Goal: Find specific page/section: Find specific page/section

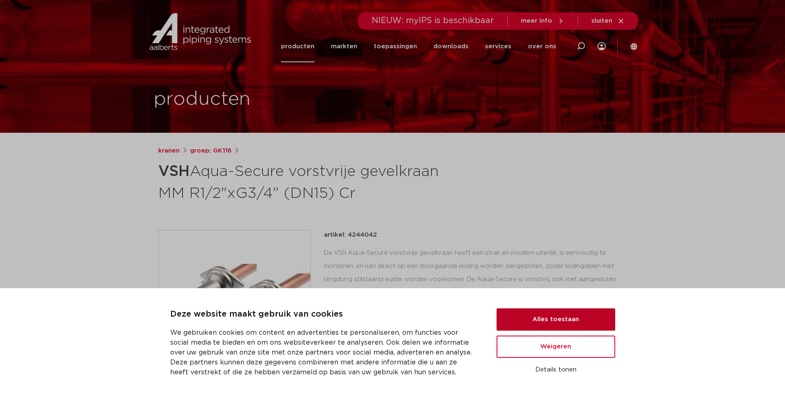
click at [569, 322] on button "Alles toestaan" at bounding box center [556, 319] width 119 height 22
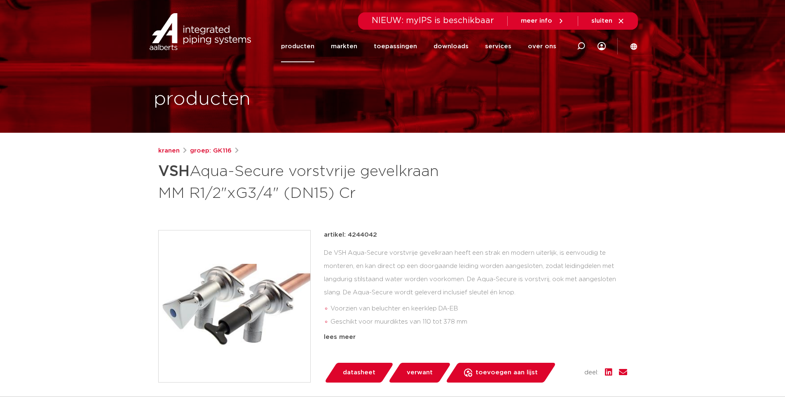
click at [308, 47] on link "producten" at bounding box center [297, 47] width 33 height 32
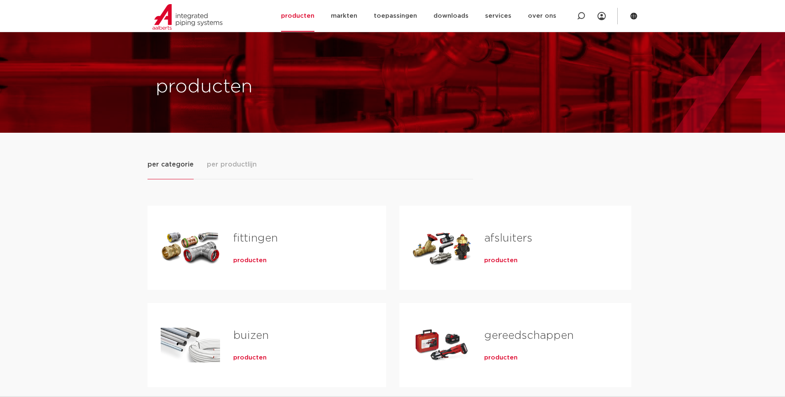
scroll to position [206, 0]
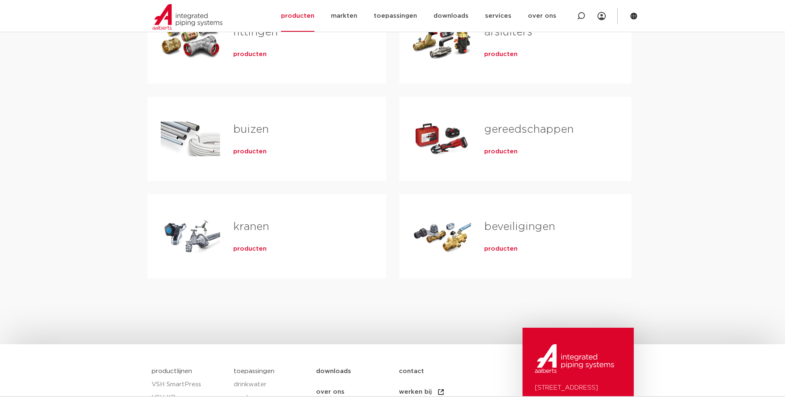
click at [255, 239] on div "kranen producten" at bounding box center [296, 236] width 153 height 58
click at [261, 247] on span "producten" at bounding box center [249, 249] width 33 height 8
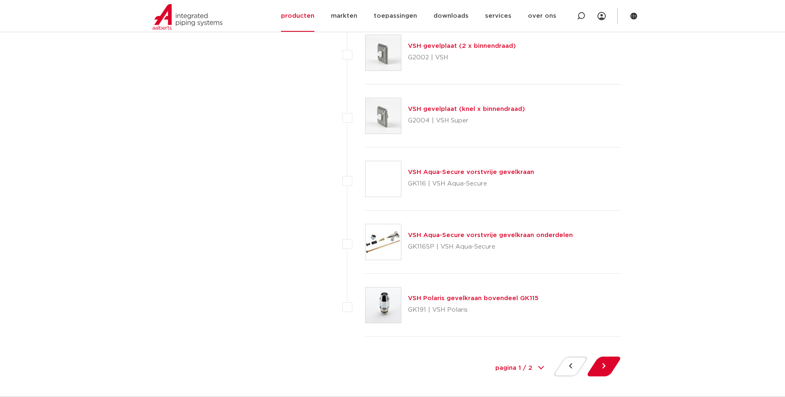
scroll to position [3628, 0]
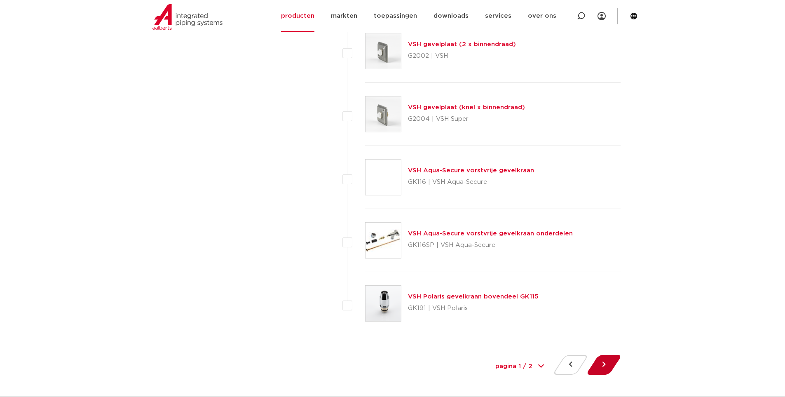
click at [602, 362] on button at bounding box center [603, 365] width 23 height 20
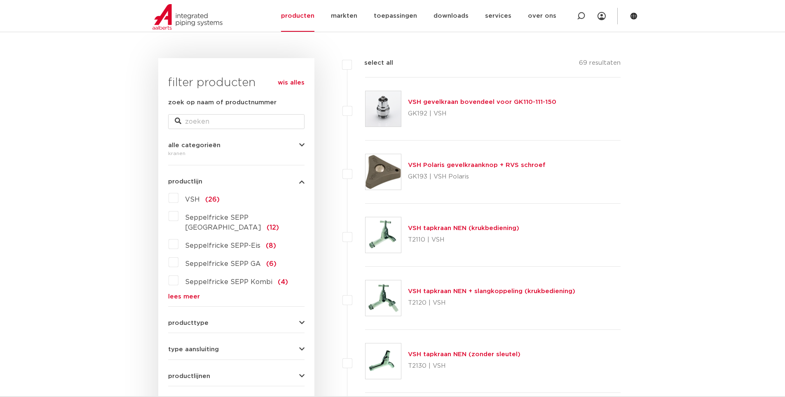
scroll to position [41, 0]
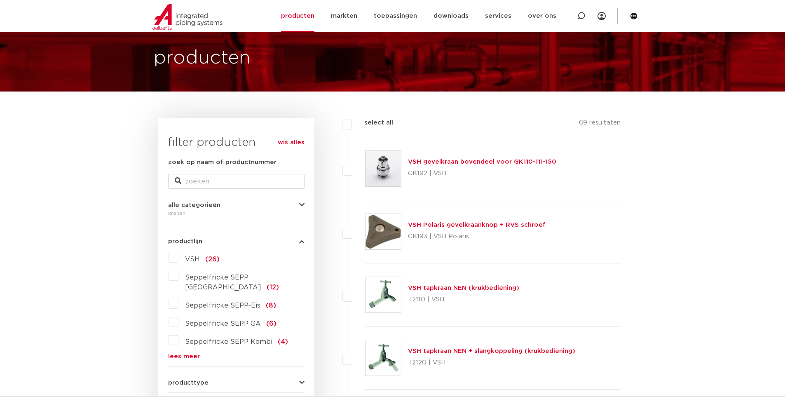
click at [466, 160] on link "VSH gevelkraan bovendeel voor GK110-111-150" at bounding box center [482, 162] width 148 height 6
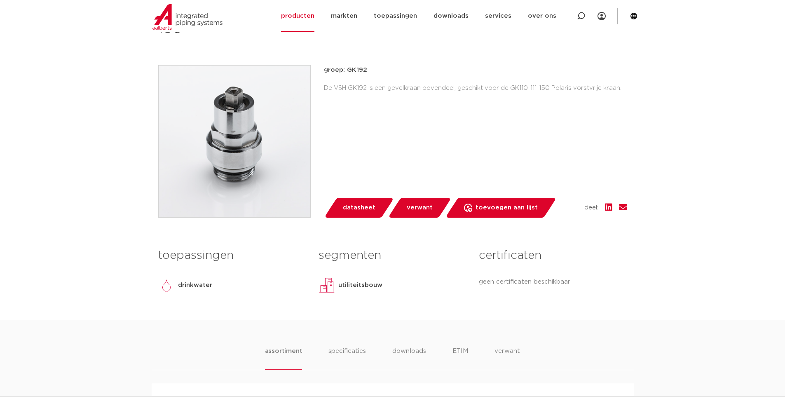
scroll to position [41, 0]
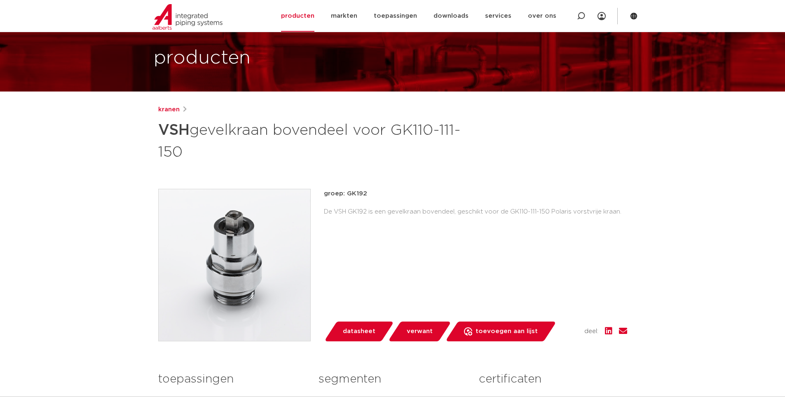
click at [270, 261] on img at bounding box center [235, 265] width 152 height 152
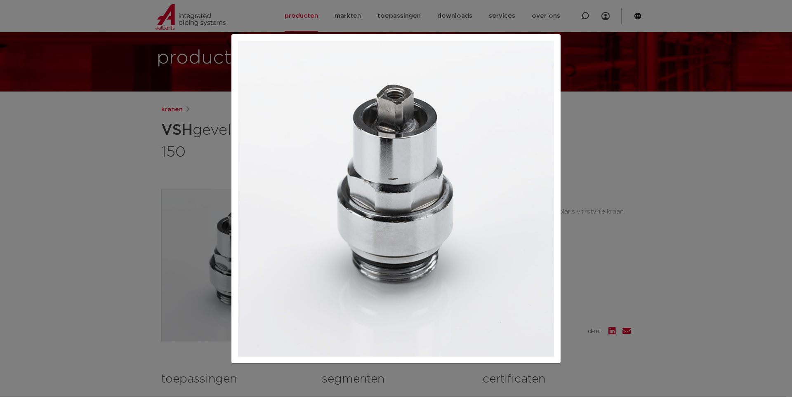
click at [669, 247] on div at bounding box center [396, 198] width 792 height 397
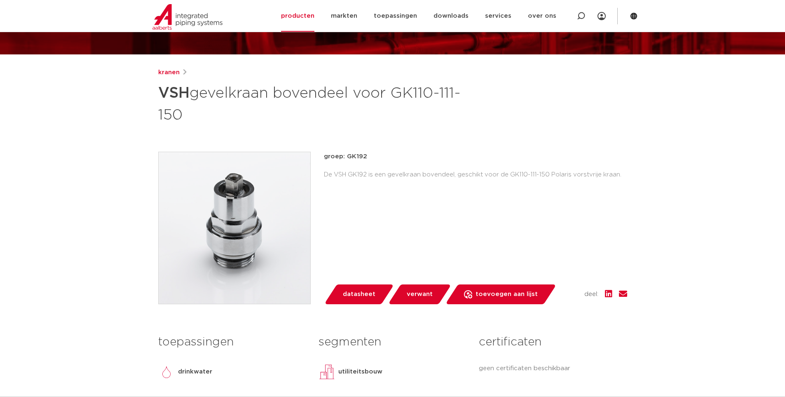
scroll to position [0, 0]
